Goal: Task Accomplishment & Management: Use online tool/utility

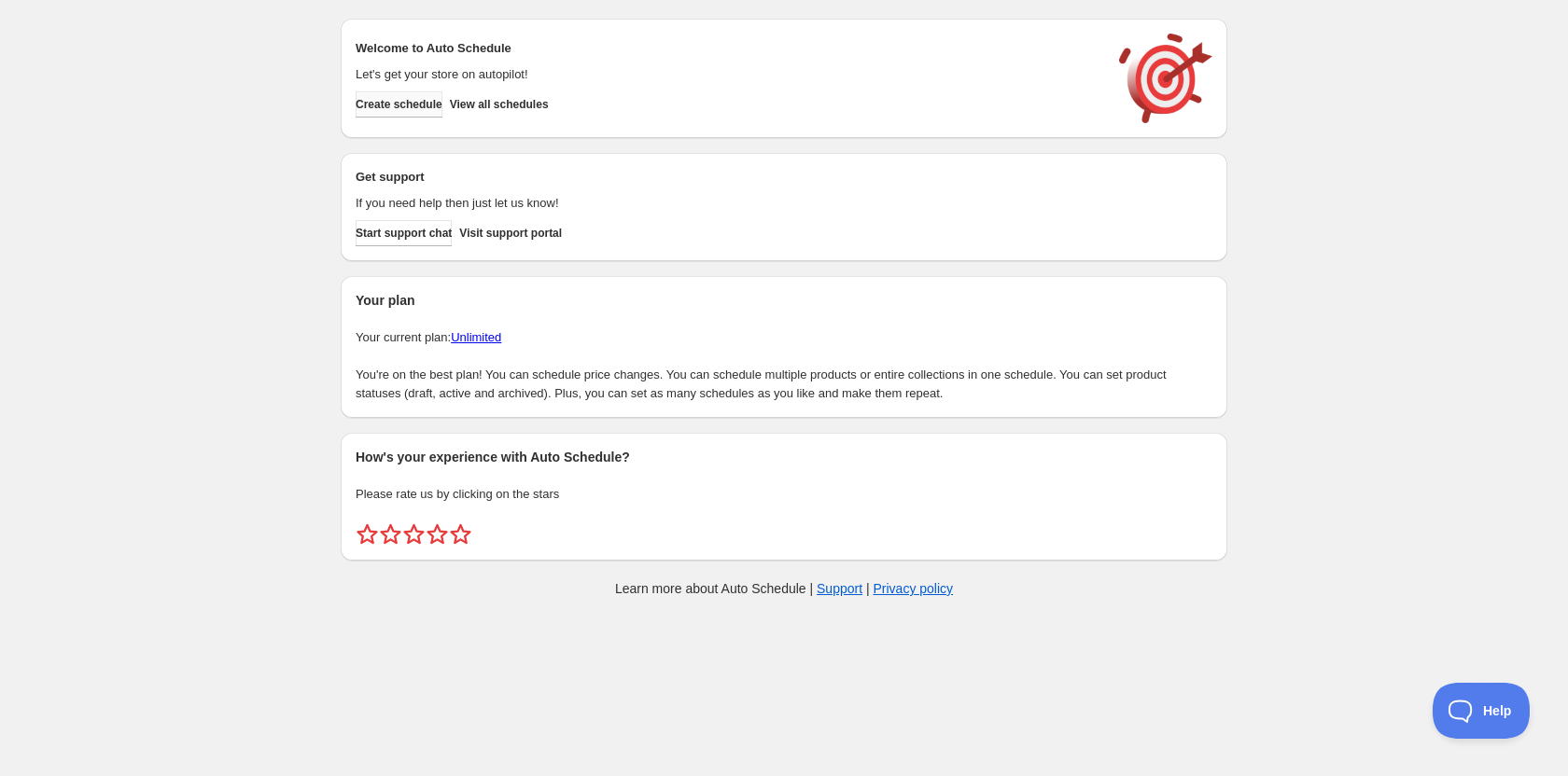
click at [429, 104] on span "Create schedule" at bounding box center [399, 104] width 86 height 15
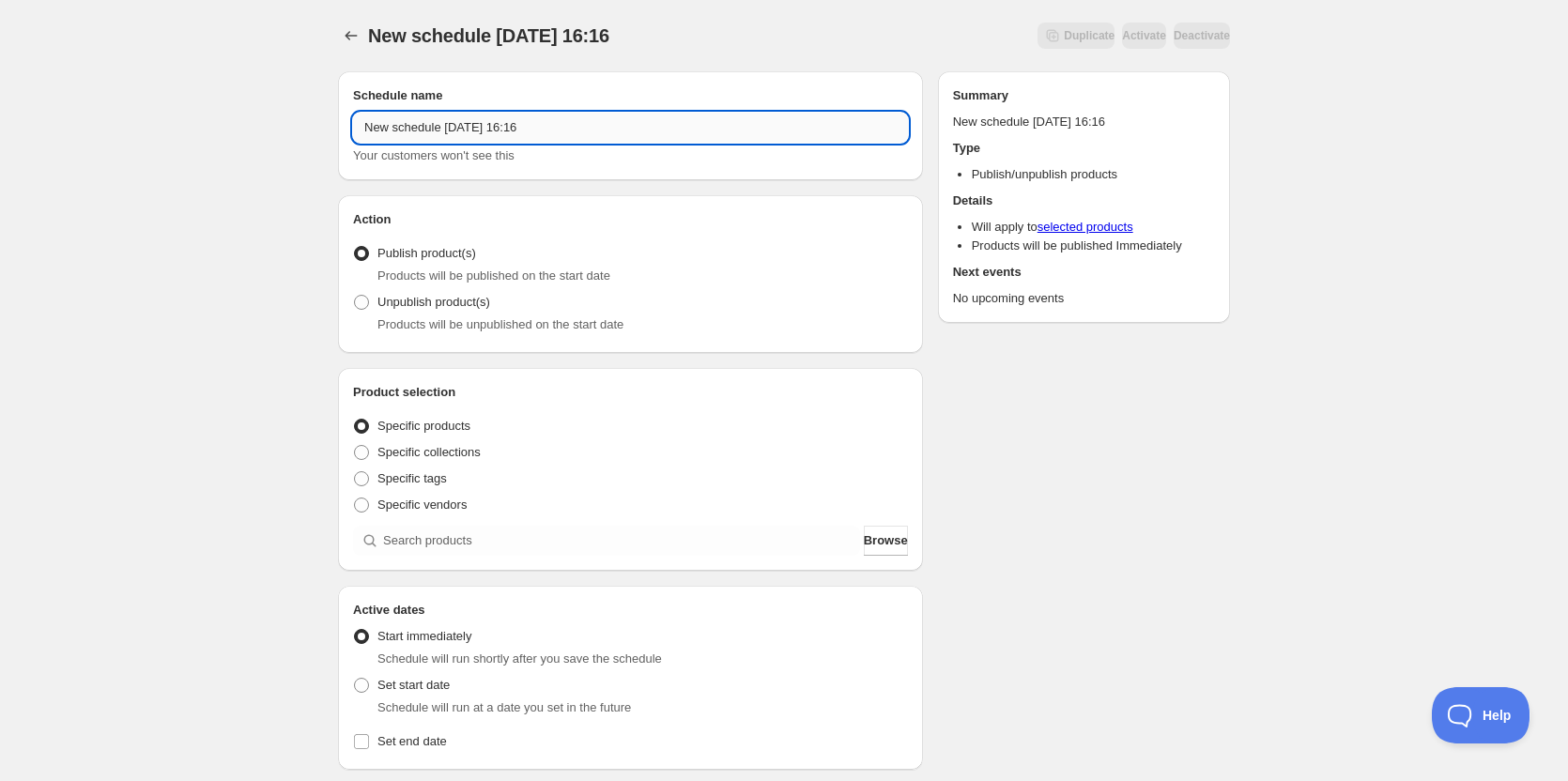
click at [574, 129] on input "New schedule [DATE] 16:16" at bounding box center [631, 127] width 555 height 30
click at [574, 128] on input "[PERSON_NAME] Theatre Soundscapes" at bounding box center [631, 127] width 555 height 30
type input "[PERSON_NAME] Theatre Soundscapes 2025"
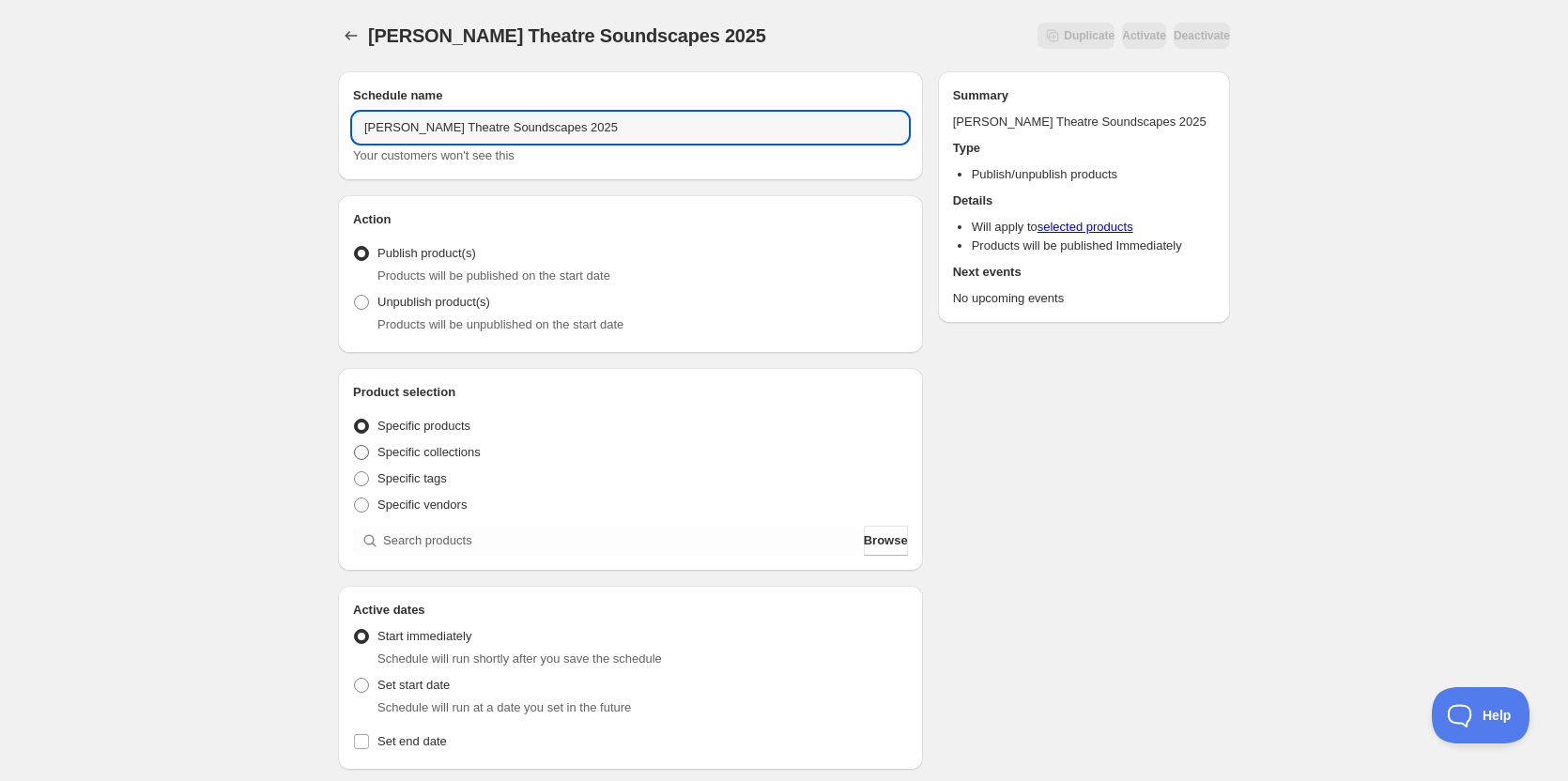
click at [362, 447] on span at bounding box center [362, 452] width 15 height 15
click at [355, 446] on input "Specific collections" at bounding box center [354, 445] width 1 height 1
radio input "true"
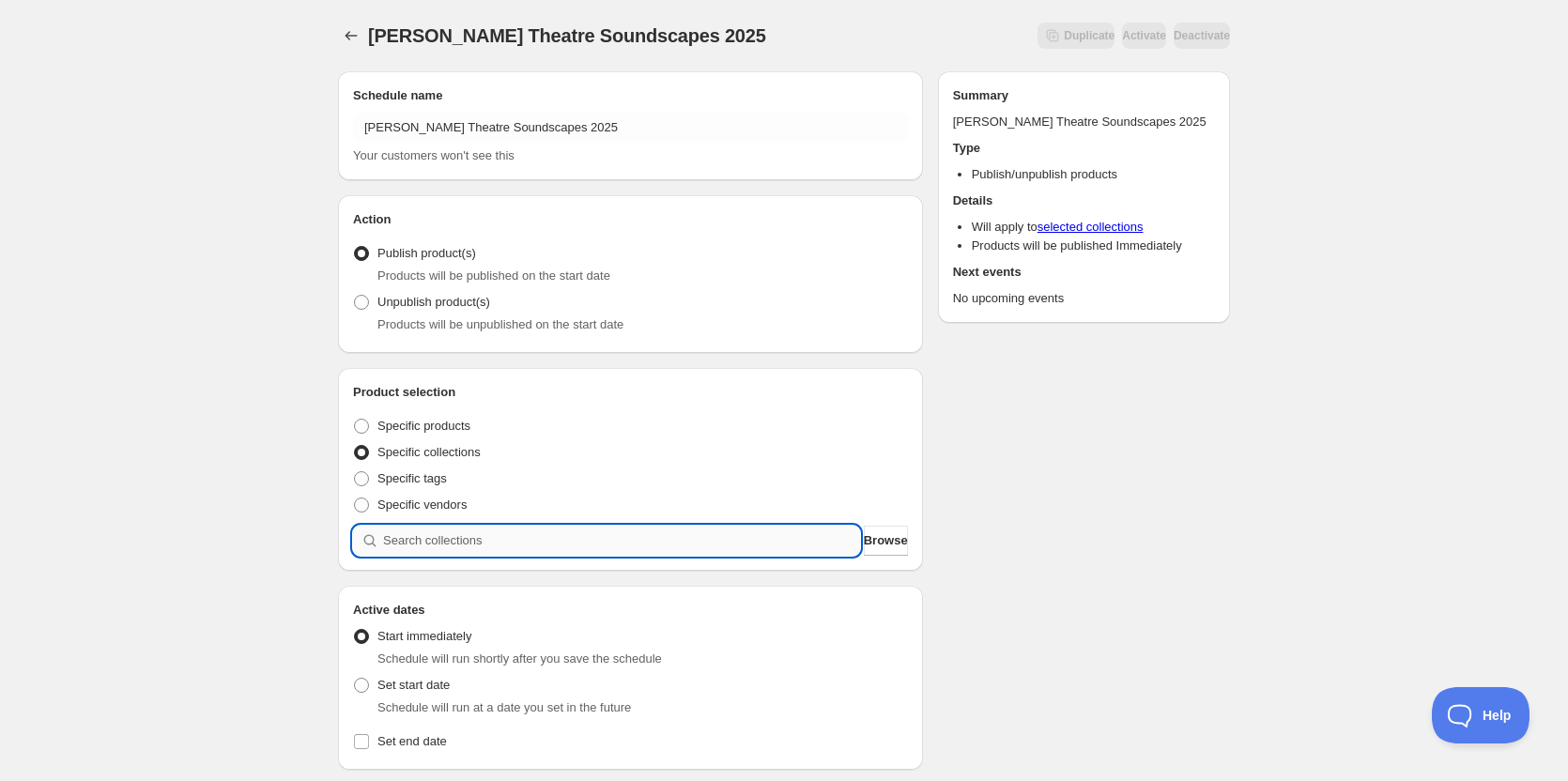
click at [490, 547] on input "search" at bounding box center [622, 541] width 477 height 30
click at [864, 531] on button "Browse" at bounding box center [886, 541] width 44 height 30
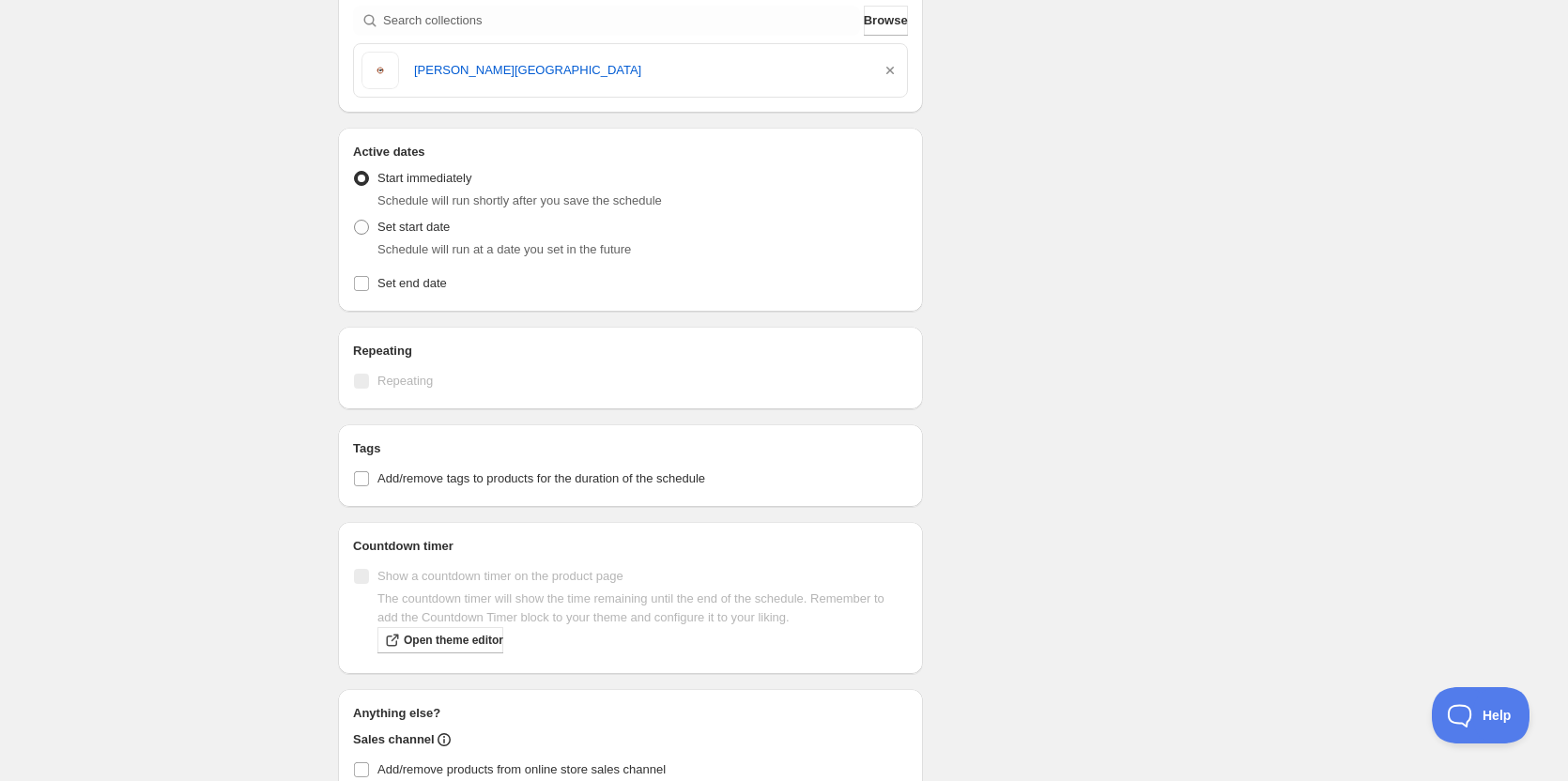
scroll to position [376, 0]
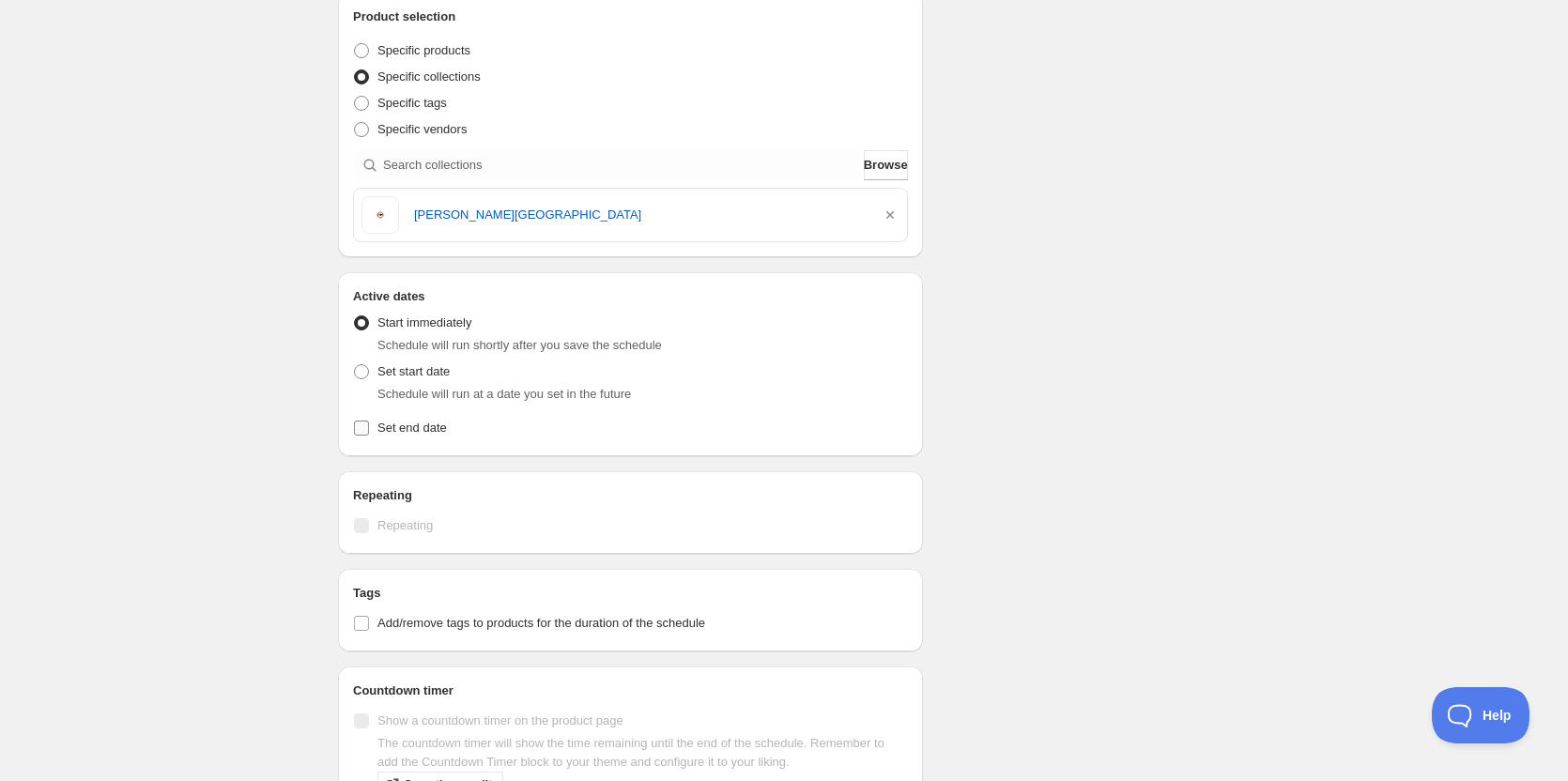
click at [383, 427] on span "Set end date" at bounding box center [413, 427] width 70 height 14
click at [369, 427] on input "Set end date" at bounding box center [362, 428] width 15 height 15
checkbox input "true"
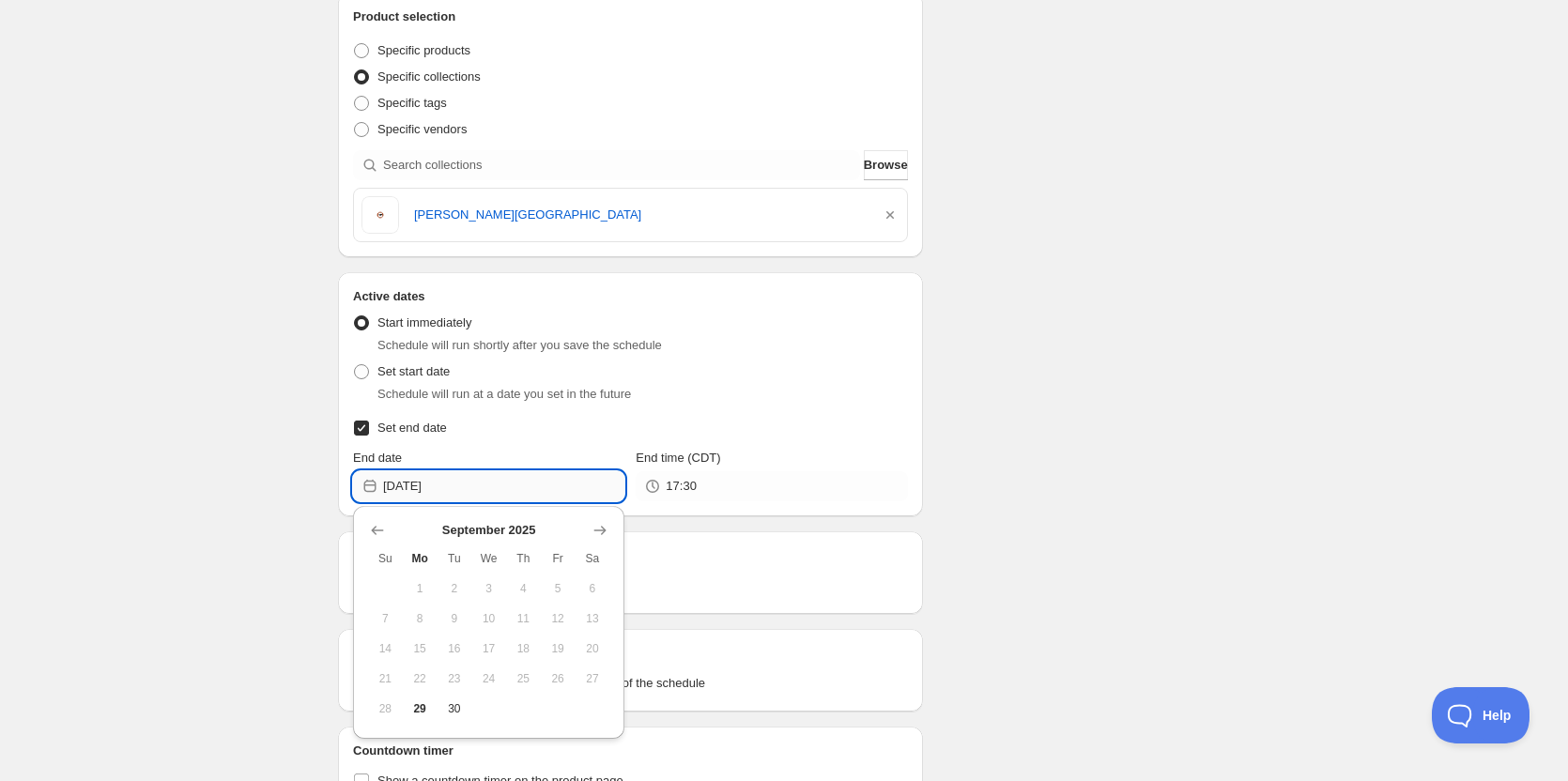
click at [476, 482] on input "[DATE]" at bounding box center [504, 486] width 242 height 30
click at [599, 521] on icon "Show next month, October 2025" at bounding box center [600, 531] width 19 height 19
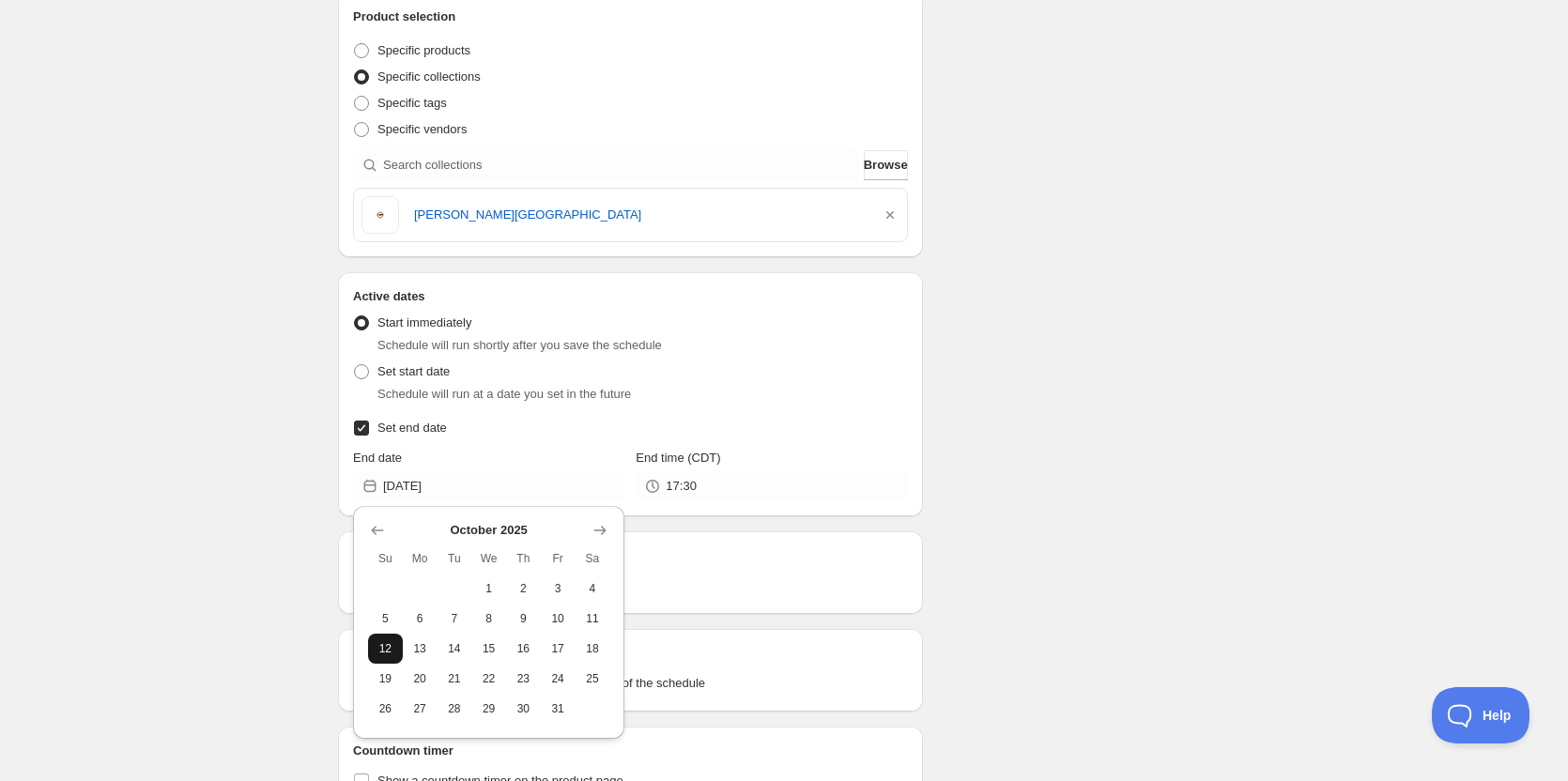
click at [386, 649] on span "12" at bounding box center [385, 649] width 20 height 15
type input "[DATE]"
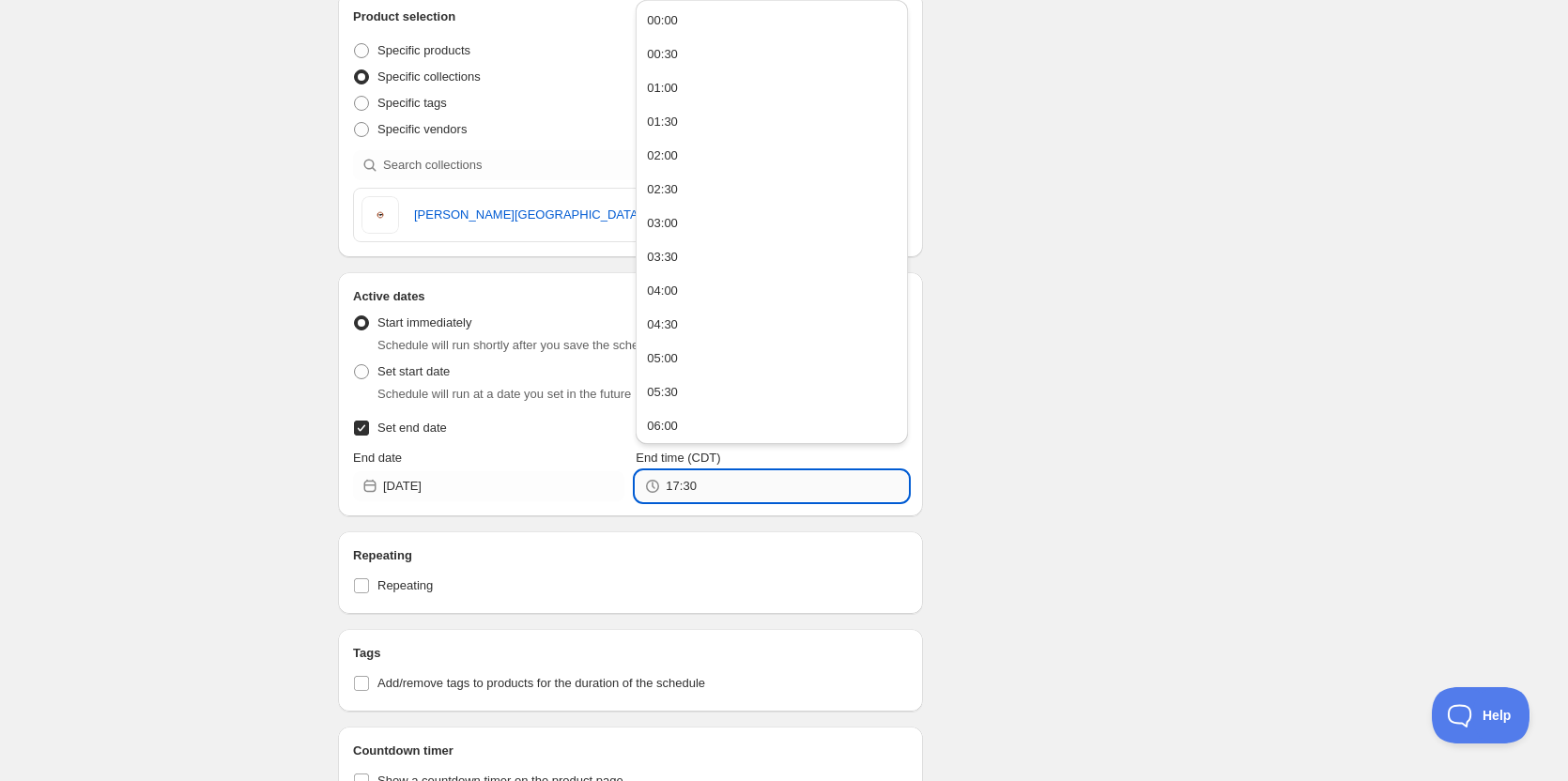
click at [732, 489] on input "17:30" at bounding box center [787, 486] width 242 height 30
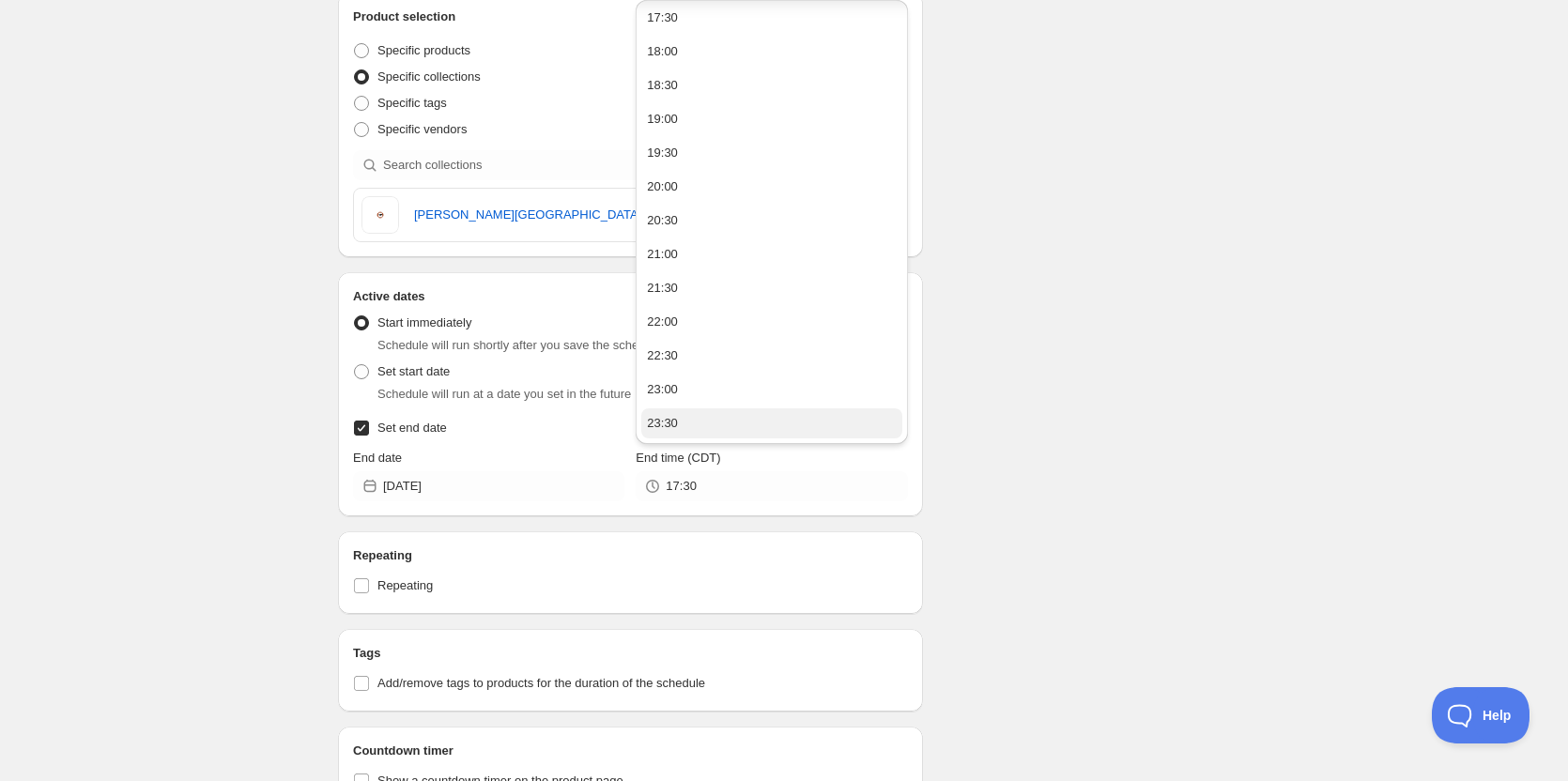
click at [717, 428] on button "23:30" at bounding box center [771, 423] width 260 height 30
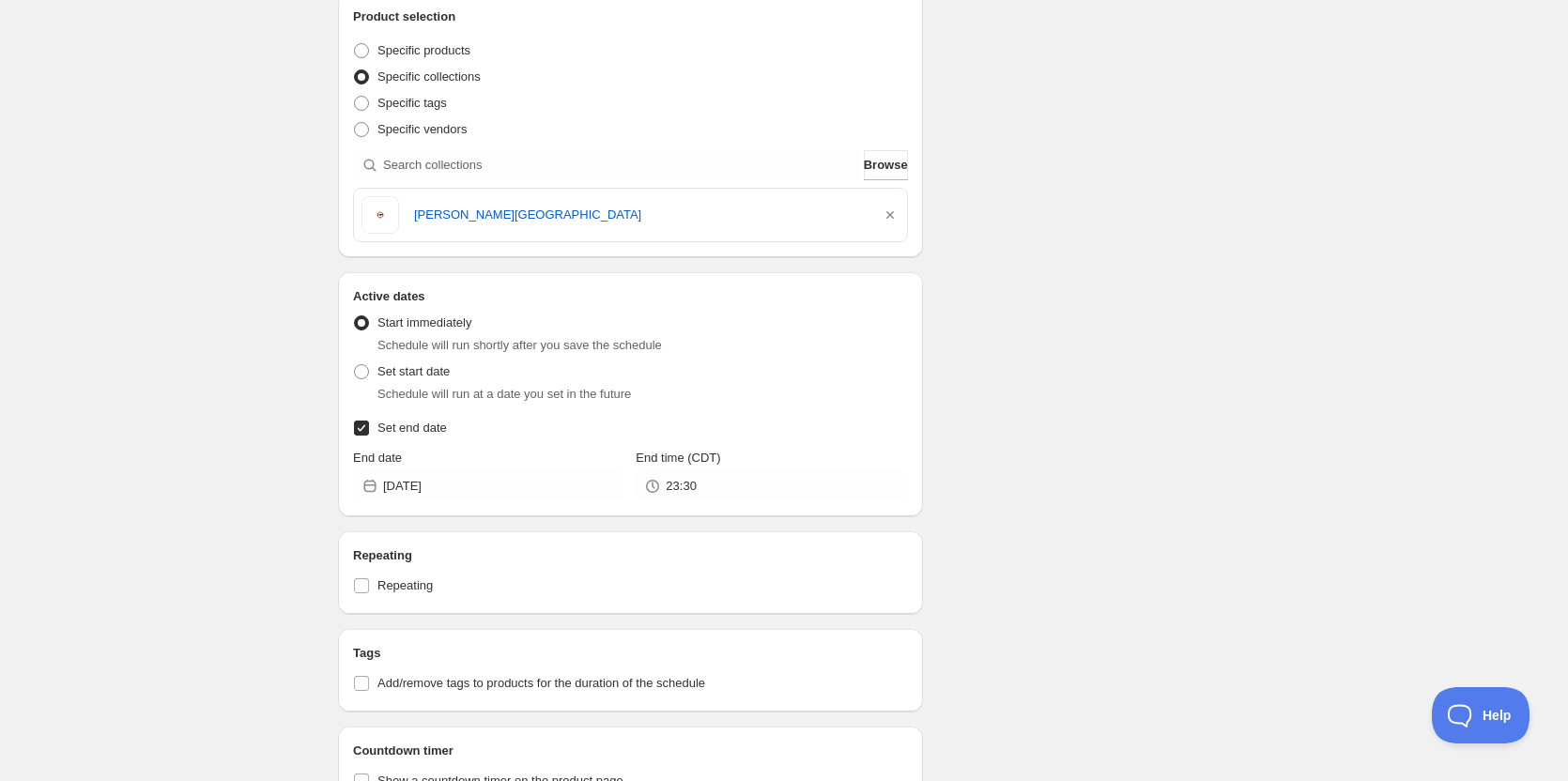
click at [1116, 376] on div "Schedule name [PERSON_NAME] Theatre Soundscapes 2025 Your customers won't see t…" at bounding box center [776, 455] width 907 height 1549
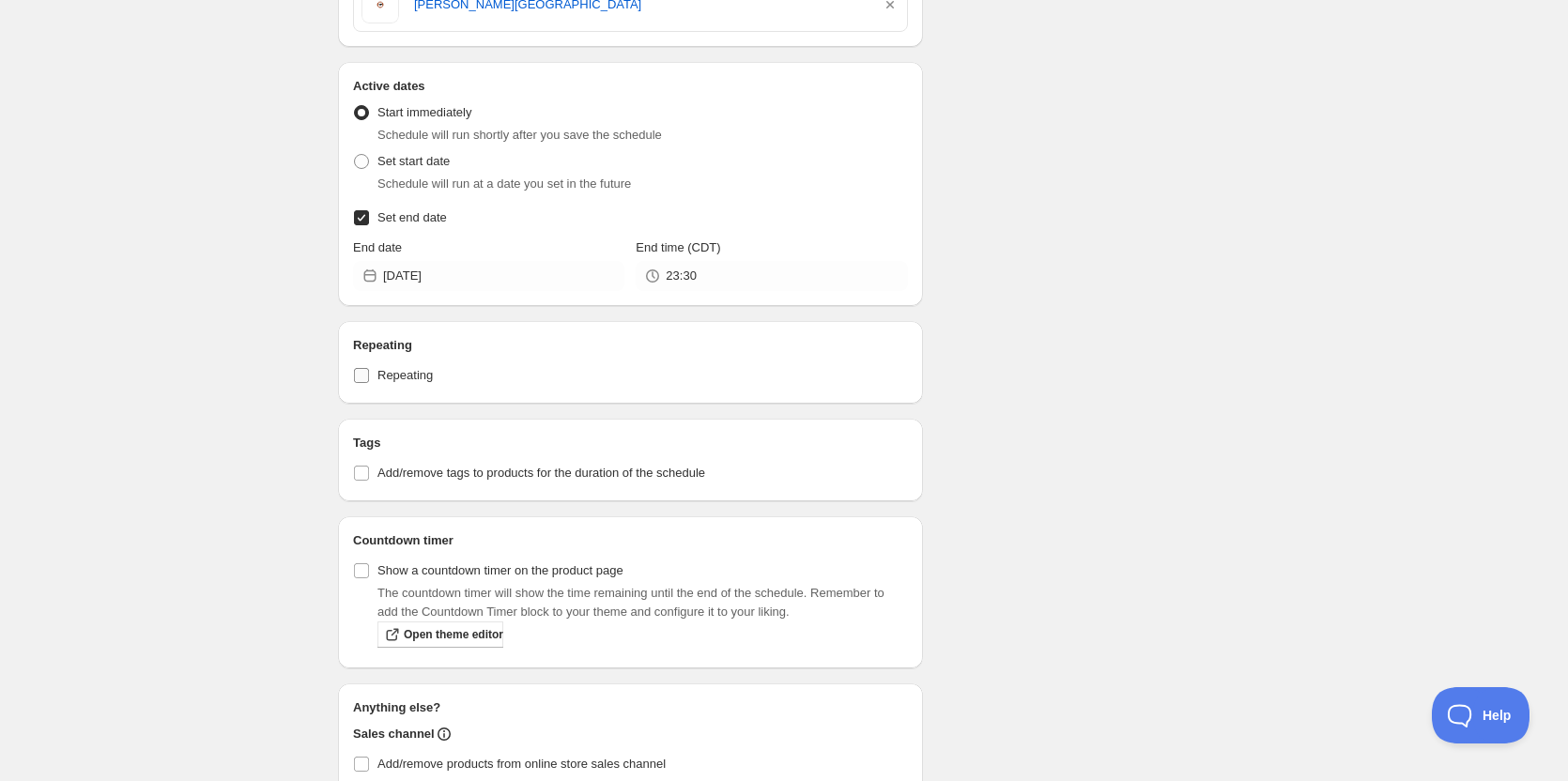
scroll to position [578, 0]
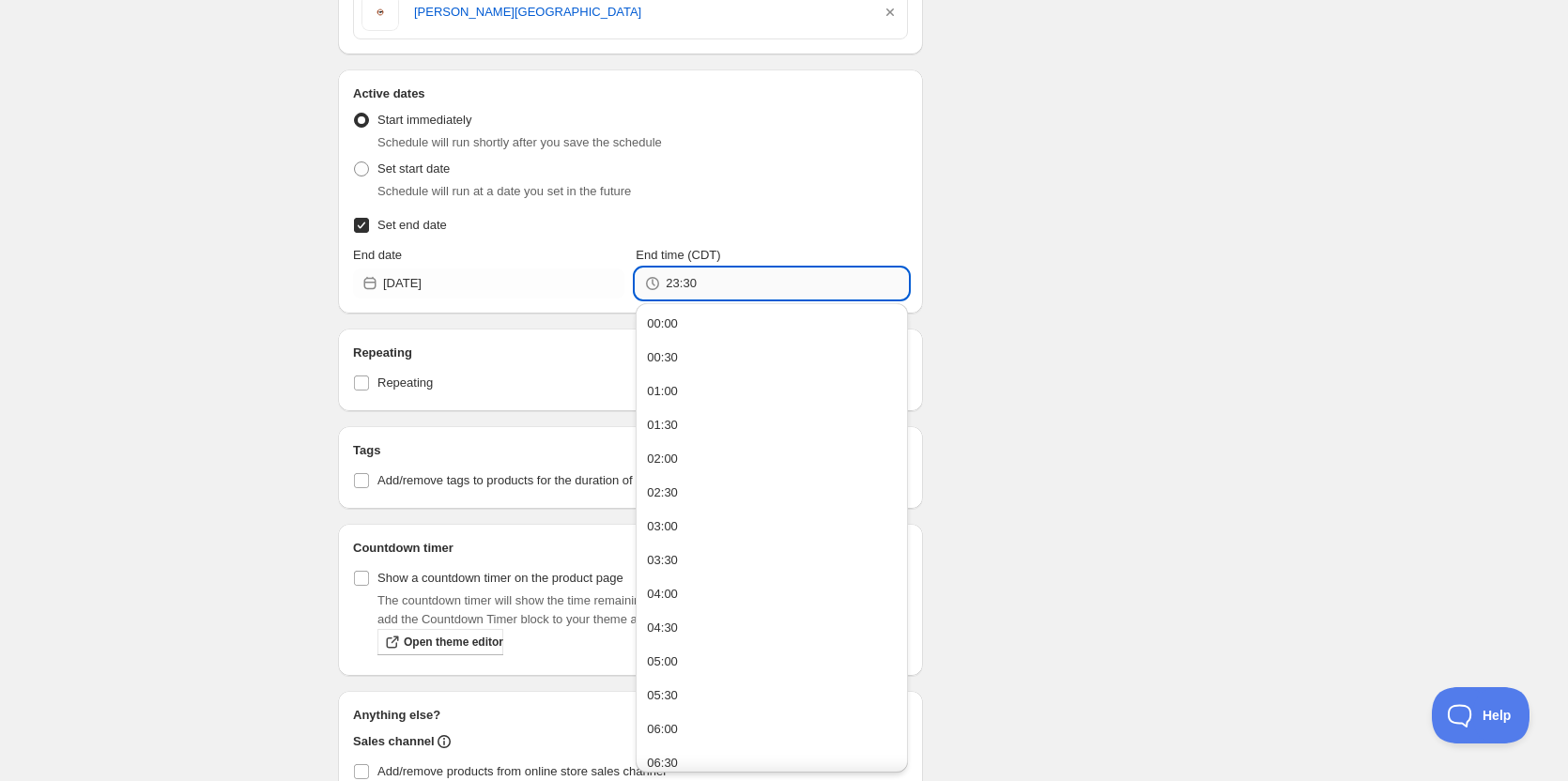
click at [716, 275] on input "23:30" at bounding box center [787, 283] width 242 height 30
type input "23:45"
click at [1120, 265] on div "Schedule name [PERSON_NAME] Theatre Soundscapes 2025 Your customers won't see t…" at bounding box center [776, 252] width 907 height 1549
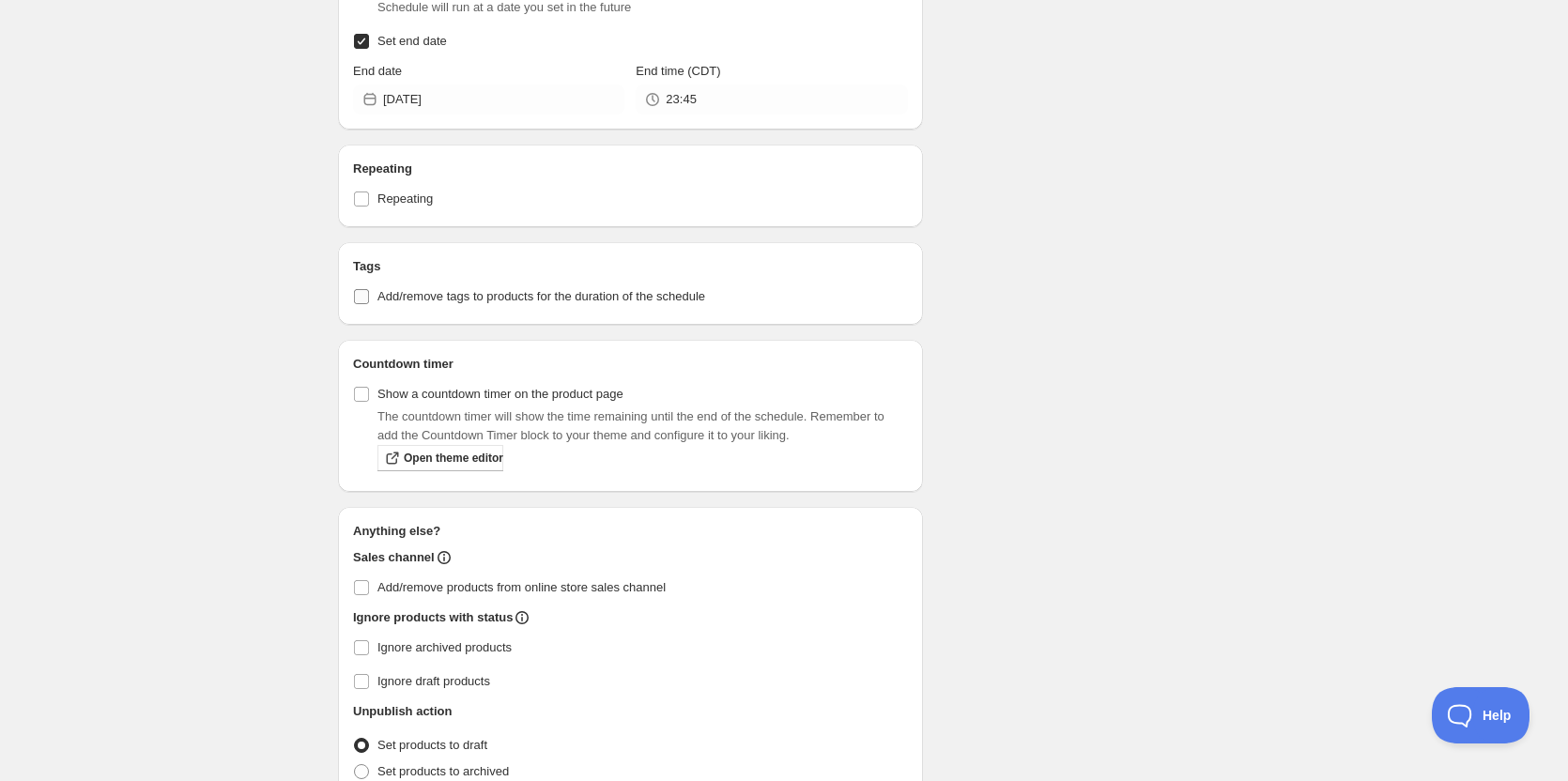
scroll to position [860, 0]
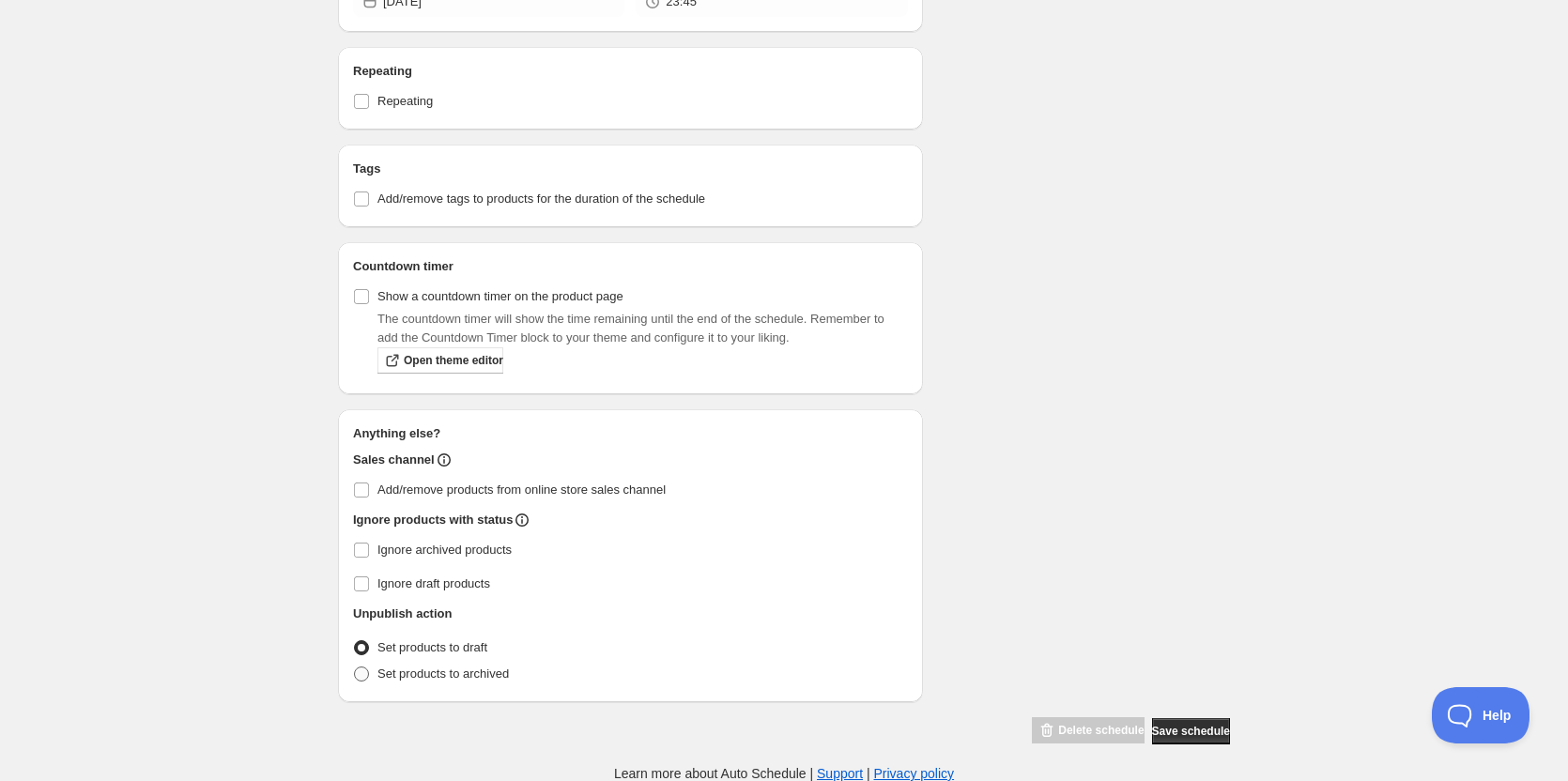
click at [361, 669] on span at bounding box center [362, 674] width 15 height 15
click at [355, 668] on input "Set products to archived" at bounding box center [354, 667] width 1 height 1
radio input "true"
click at [1212, 720] on button "Save schedule" at bounding box center [1191, 732] width 78 height 26
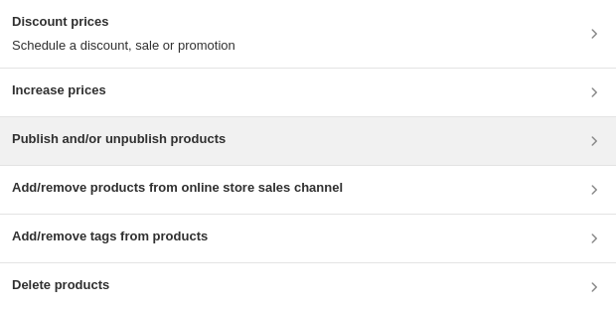
click at [137, 131] on h3 "Publish and/or unpublish products" at bounding box center [119, 139] width 214 height 20
